Goal: Task Accomplishment & Management: Manage account settings

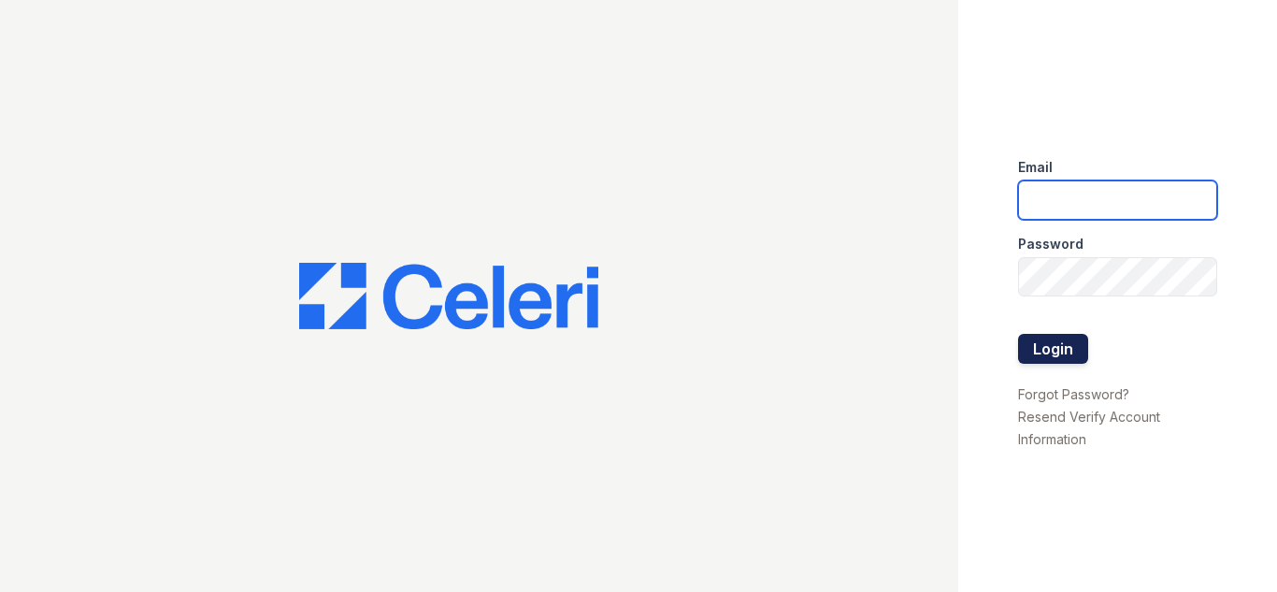
type input "[DOMAIN_NAME][EMAIL_ADDRESS][DOMAIN_NAME]"
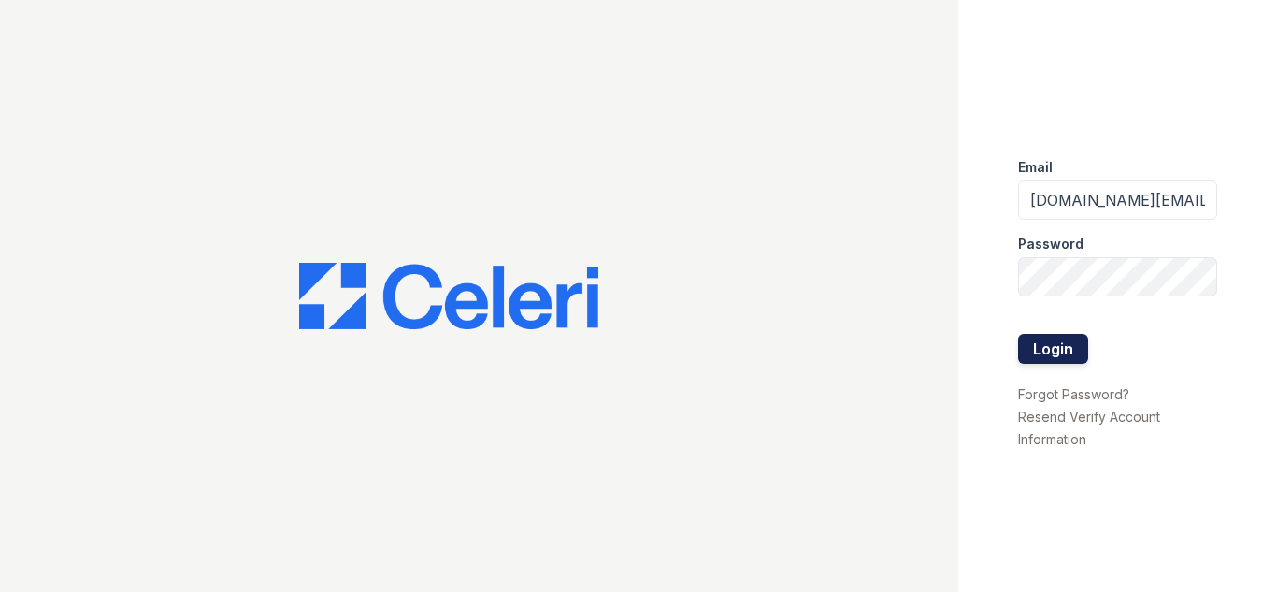
click at [1053, 341] on button "Login" at bounding box center [1053, 349] width 70 height 30
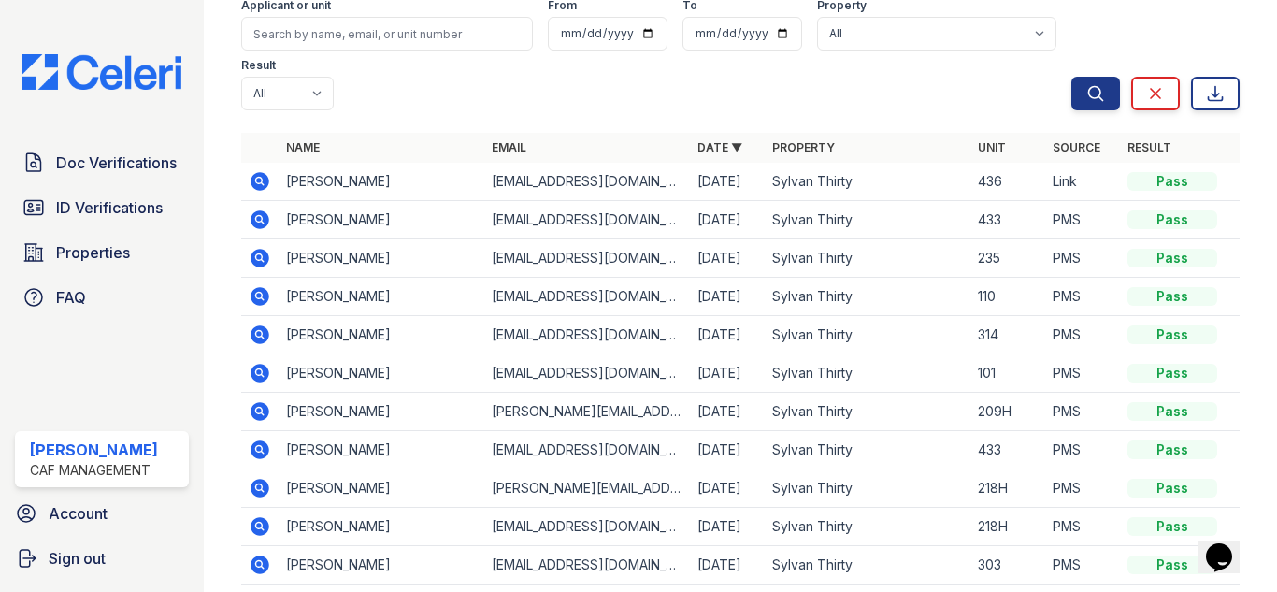
scroll to position [187, 0]
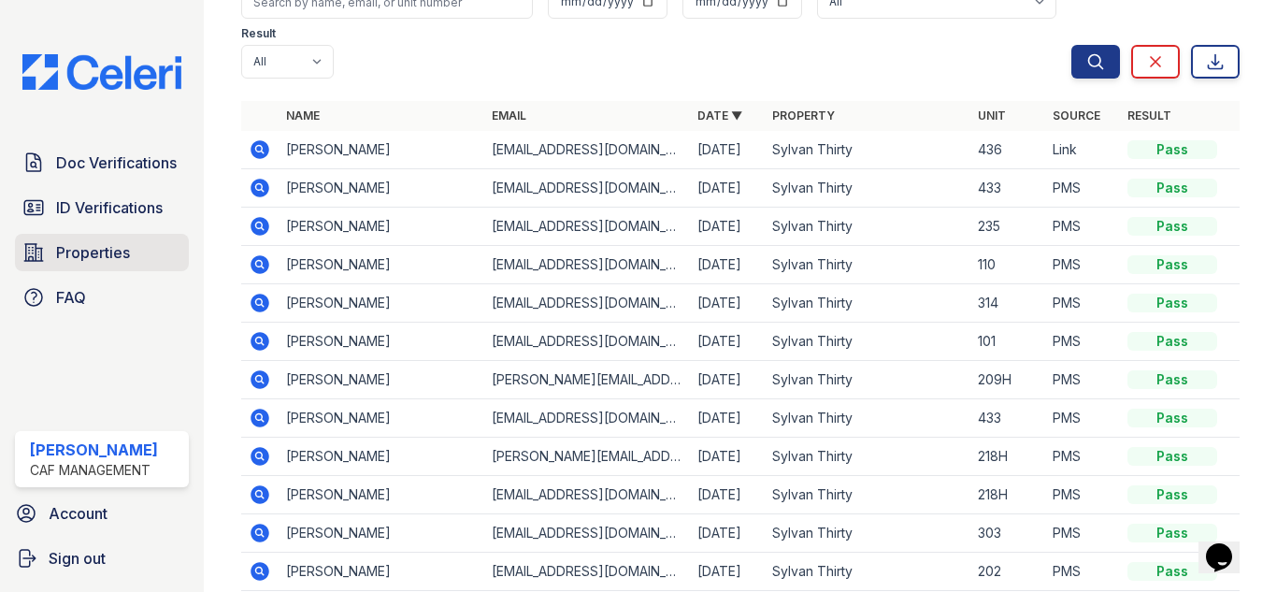
drag, startPoint x: 98, startPoint y: 212, endPoint x: 45, endPoint y: 240, distance: 60.2
click at [98, 212] on span "ID Verifications" at bounding box center [109, 207] width 107 height 22
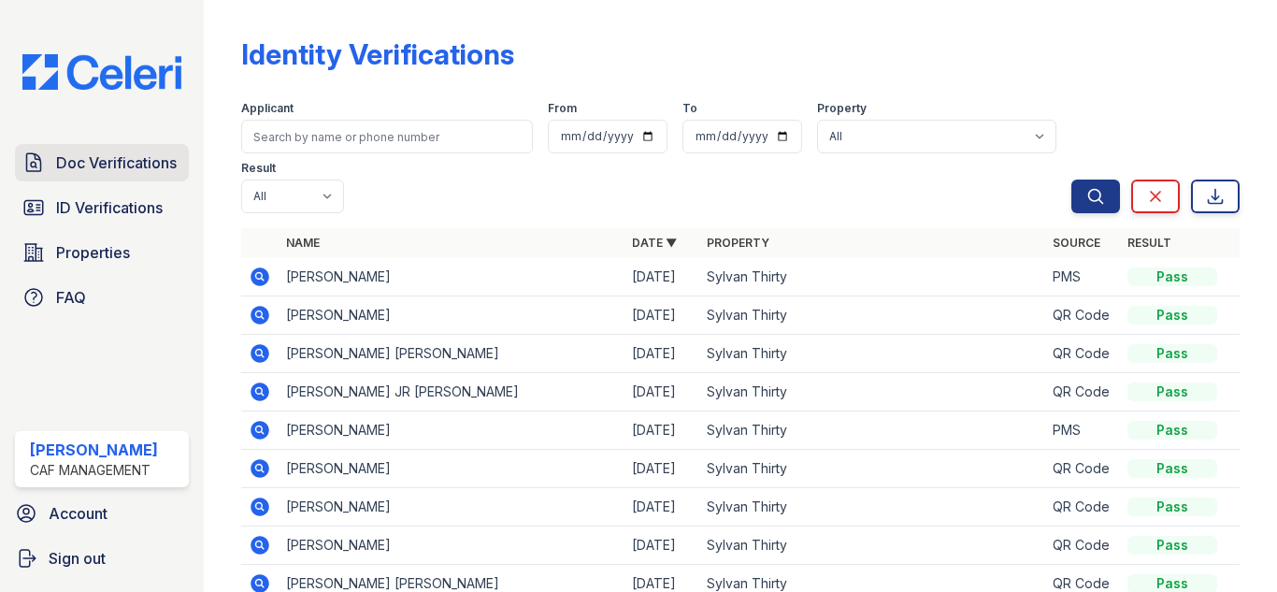
click at [93, 165] on span "Doc Verifications" at bounding box center [116, 162] width 121 height 22
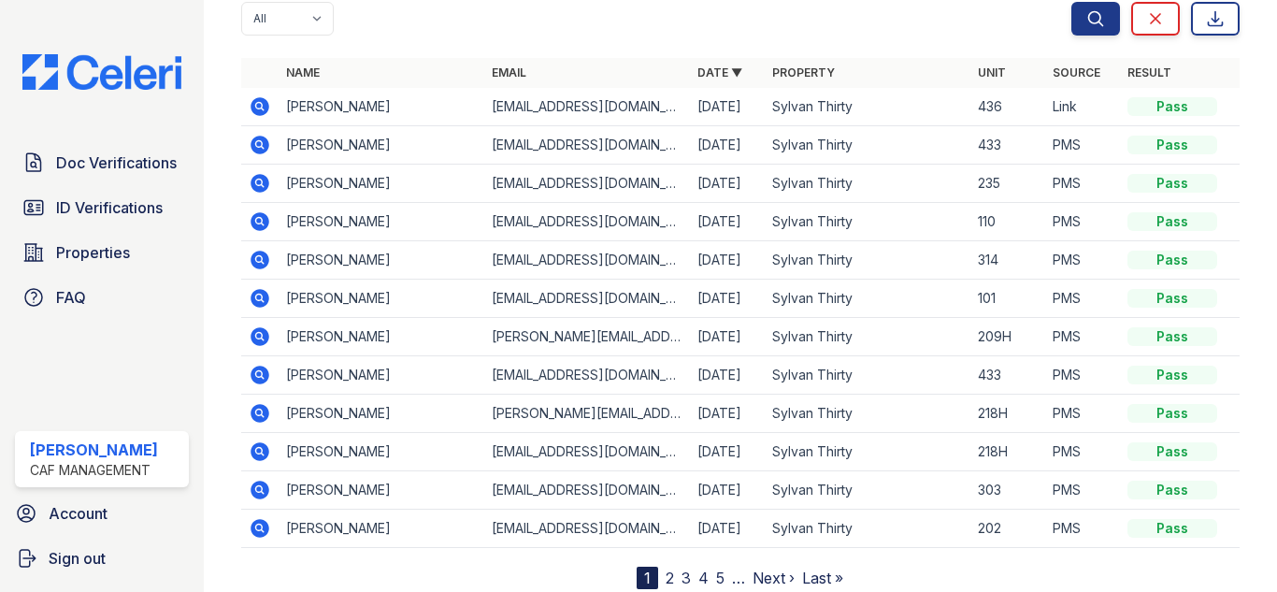
scroll to position [238, 0]
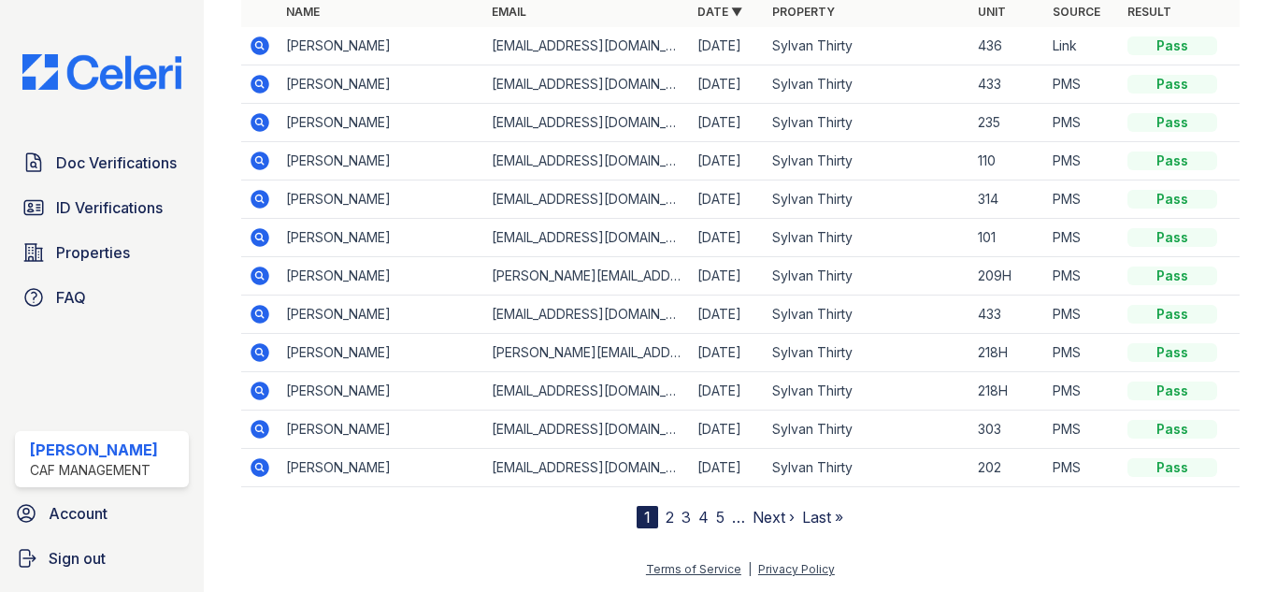
click at [654, 515] on nav "1 2 3 4 5 … Next › Last »" at bounding box center [740, 517] width 207 height 22
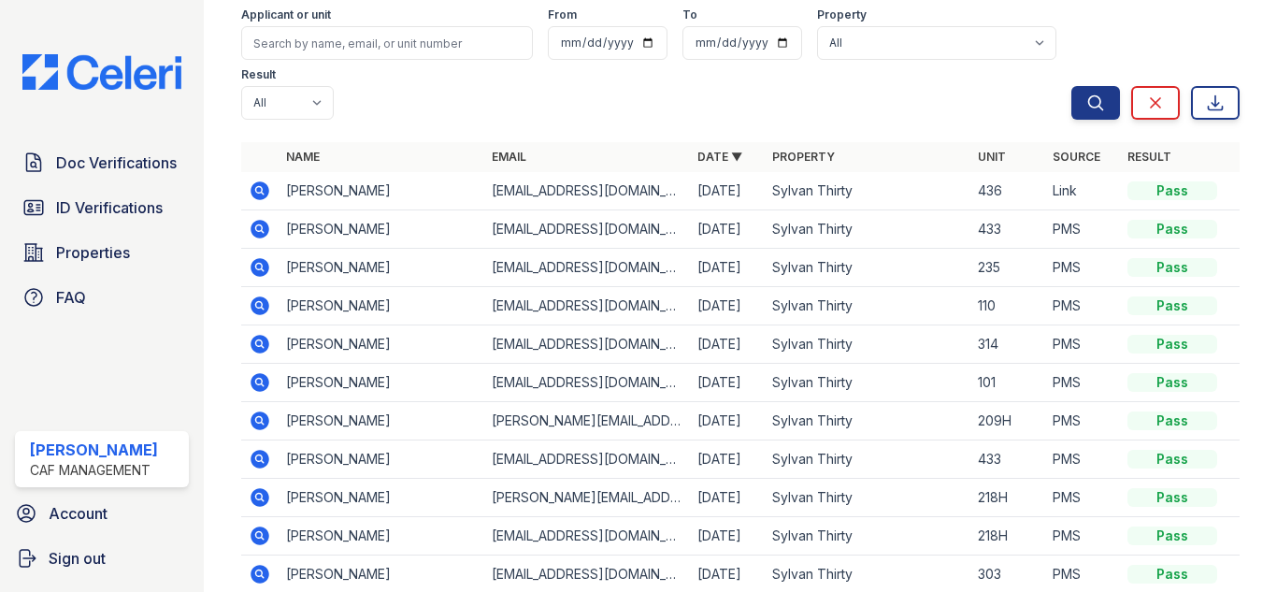
scroll to position [0, 0]
